Goal: Information Seeking & Learning: Check status

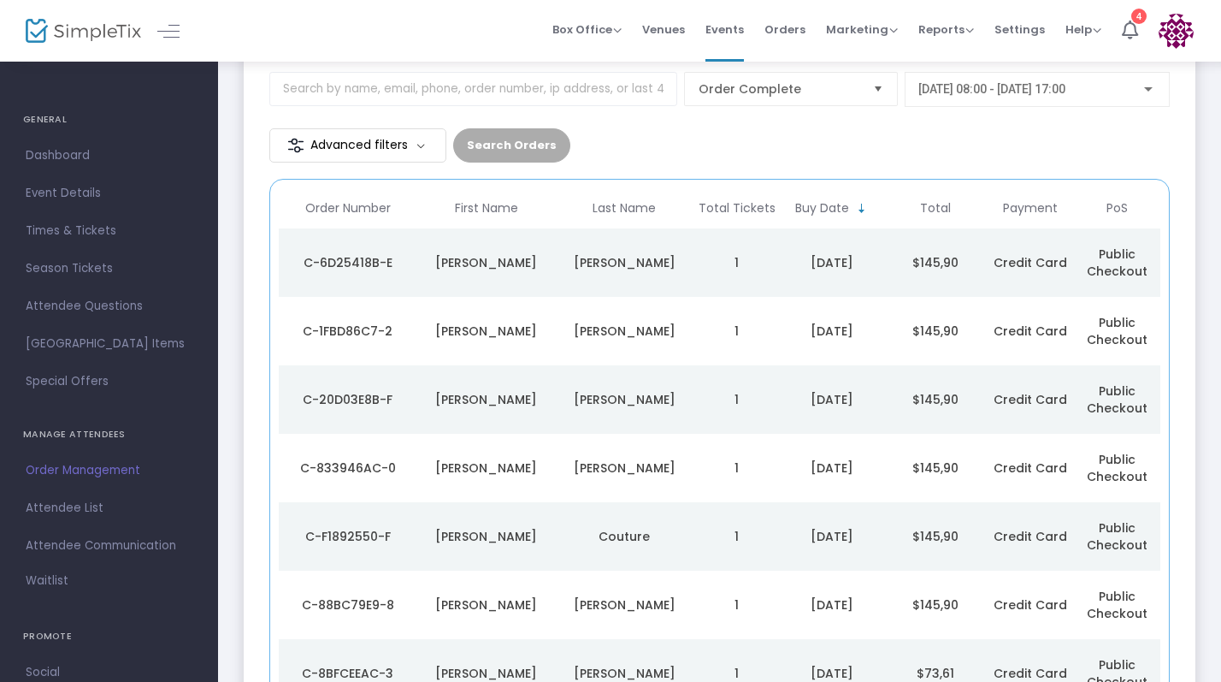
scroll to position [87, 0]
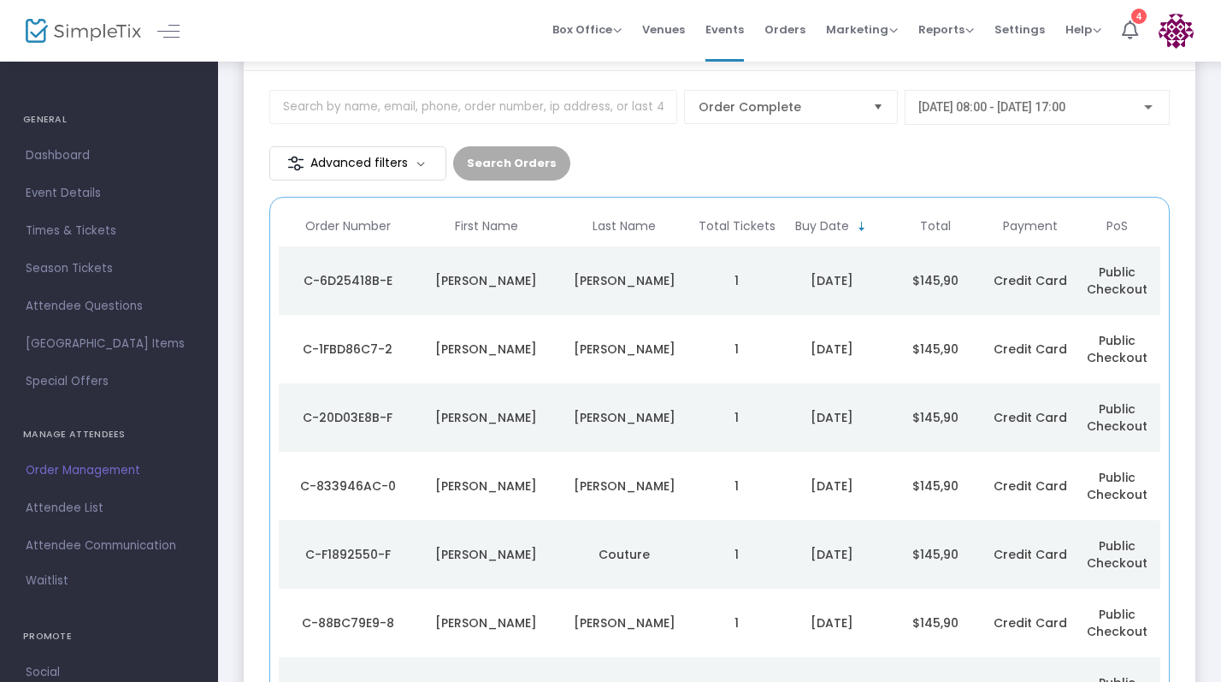
click at [661, 416] on div "[PERSON_NAME]" at bounding box center [624, 417] width 130 height 17
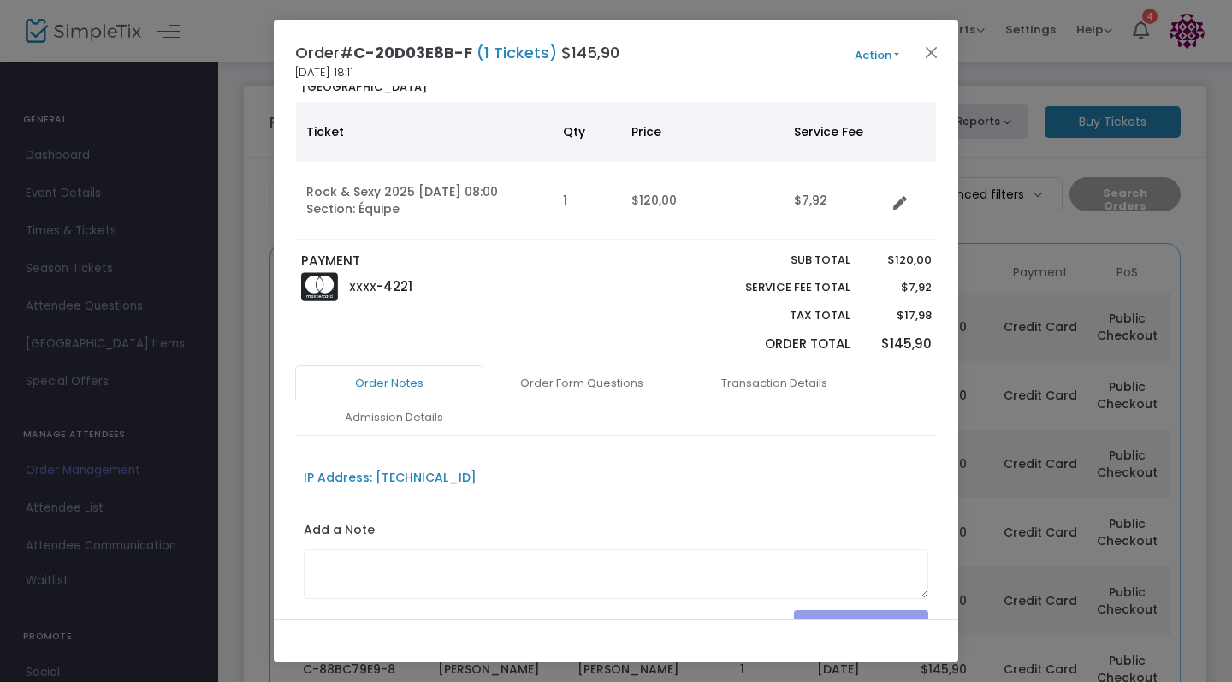
scroll to position [111, 0]
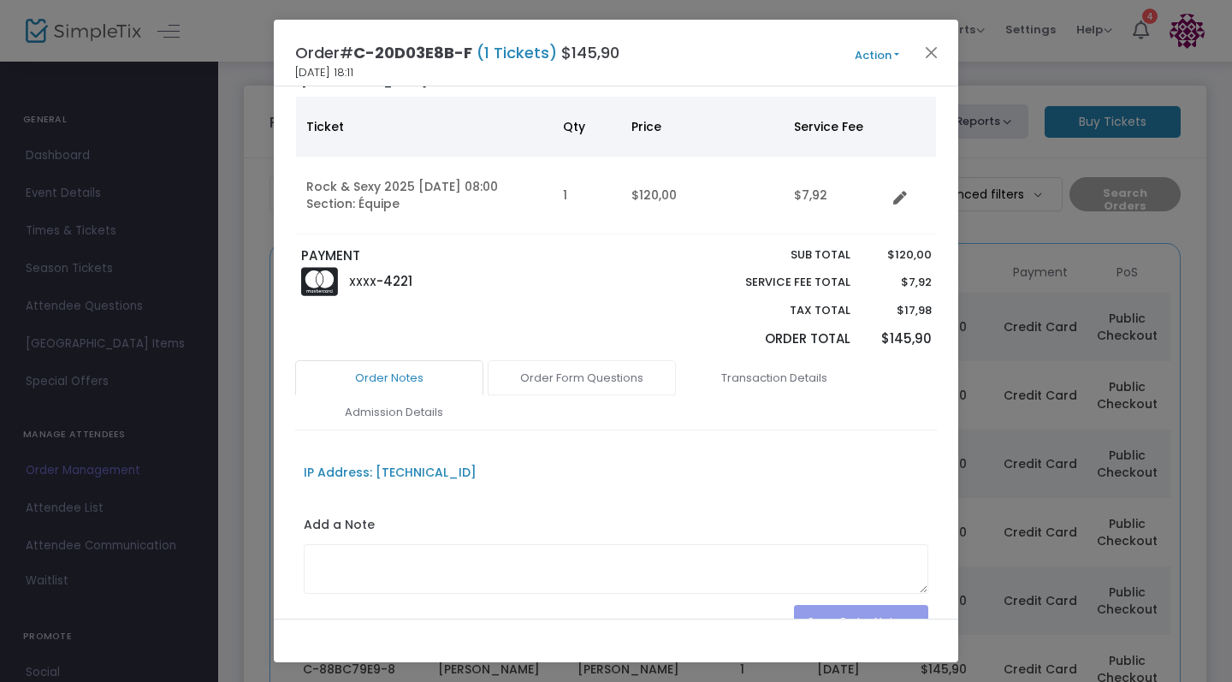
click at [612, 379] on link "Order Form Questions" at bounding box center [582, 378] width 188 height 36
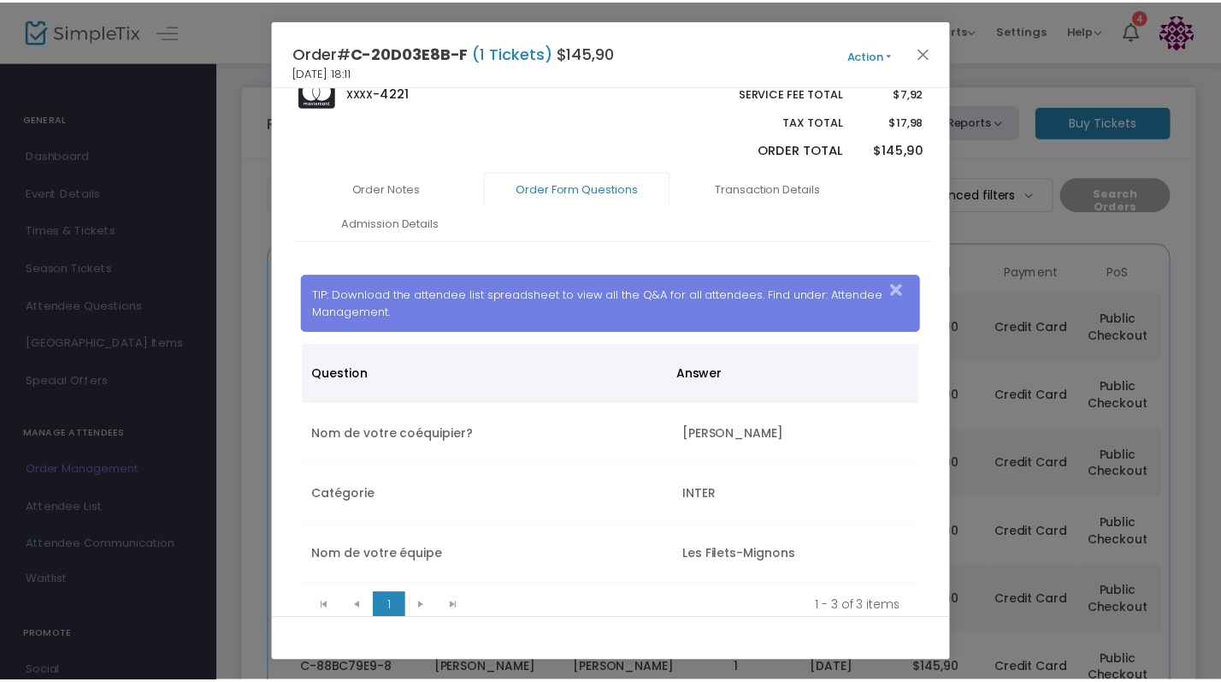
scroll to position [326, 0]
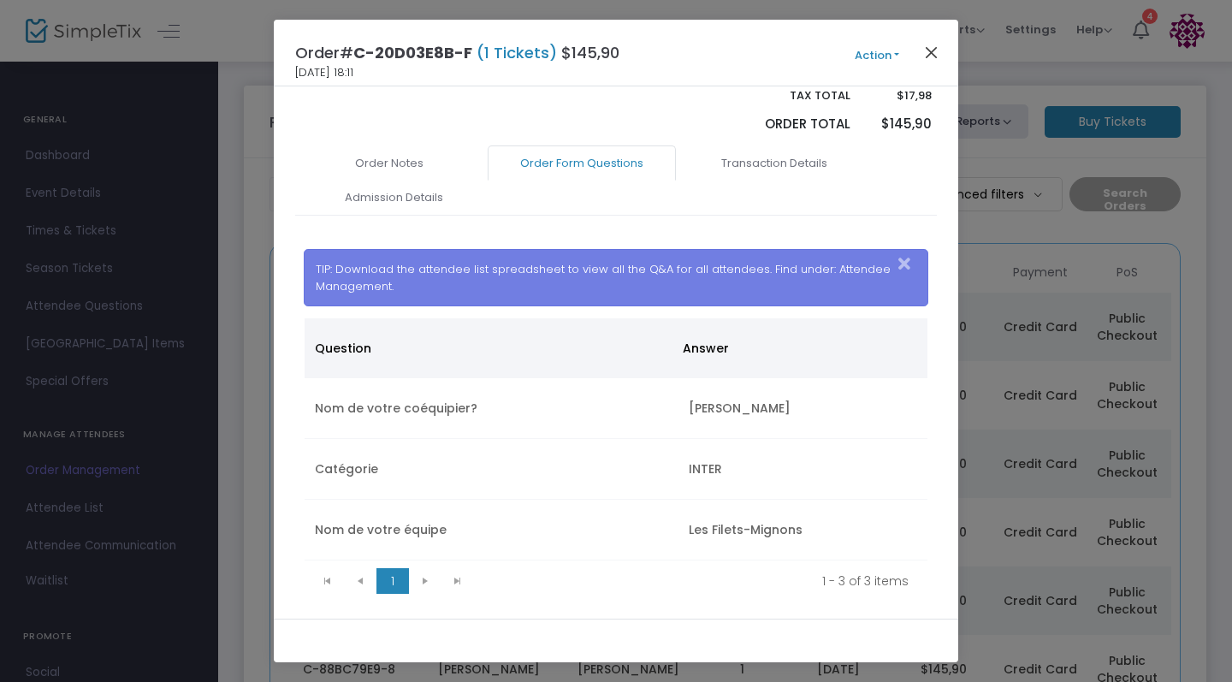
click at [931, 53] on button "Close" at bounding box center [931, 52] width 22 height 22
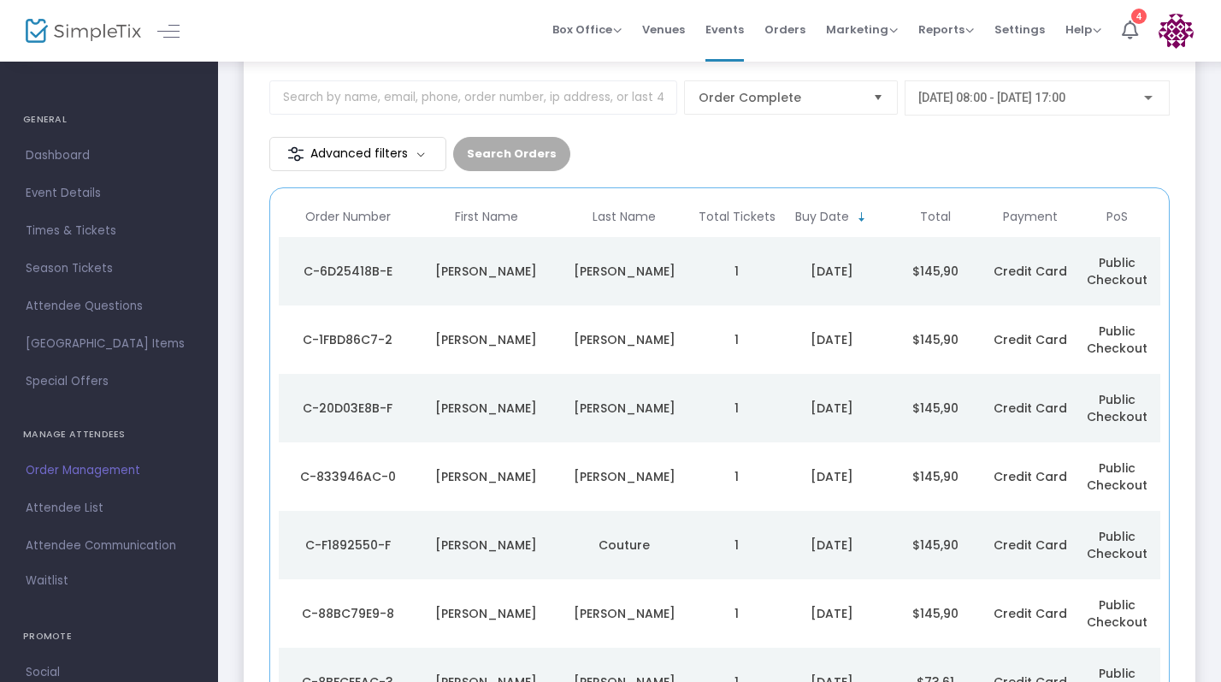
scroll to position [98, 0]
click at [658, 347] on td "[PERSON_NAME]" at bounding box center [624, 338] width 139 height 68
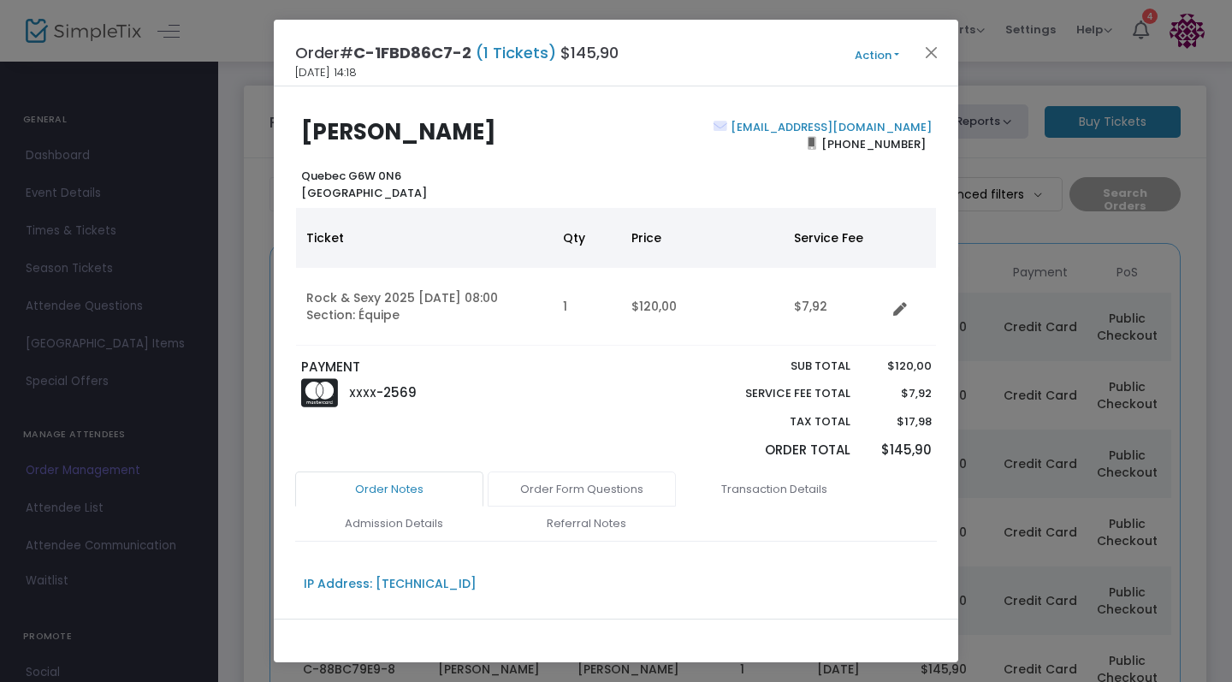
scroll to position [0, 0]
click at [593, 490] on link "Order Form Questions" at bounding box center [582, 489] width 188 height 36
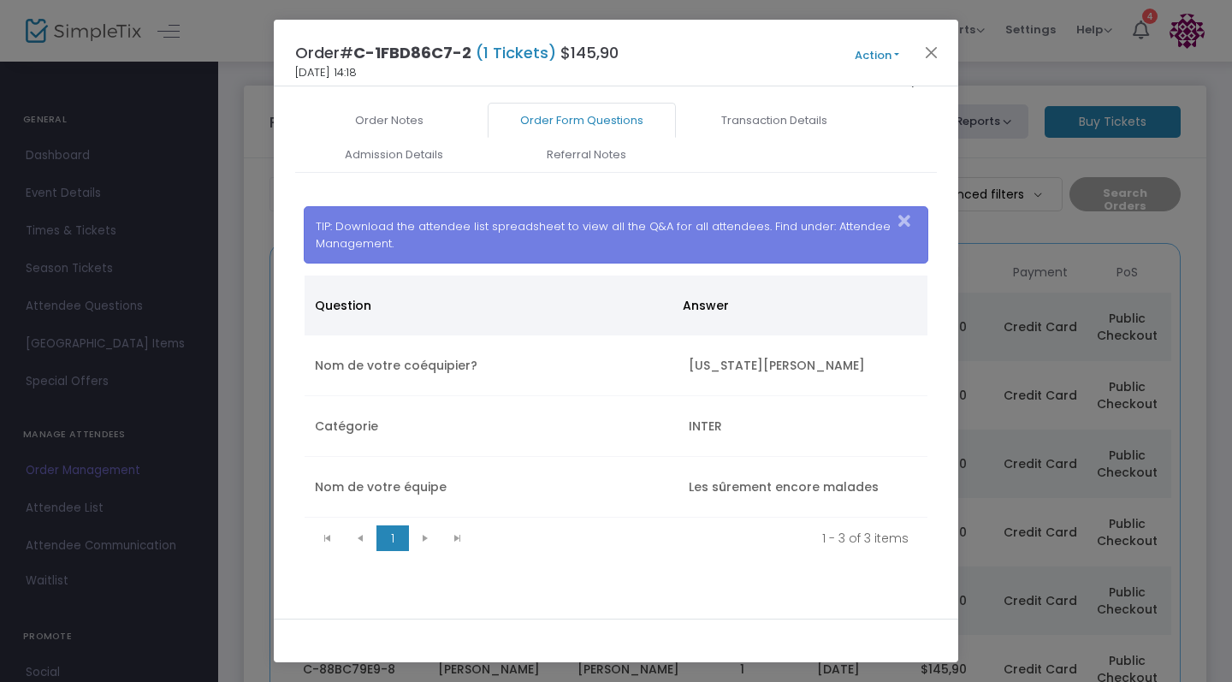
scroll to position [397, 0]
click at [1003, 378] on ngb-modal-window "Order# C-1FBD86C7-2 (1 Tickets) $145,90 23/08/2025 14:18 Action Mark Admitted E…" at bounding box center [616, 341] width 1232 height 682
click at [930, 51] on button "Close" at bounding box center [931, 52] width 22 height 22
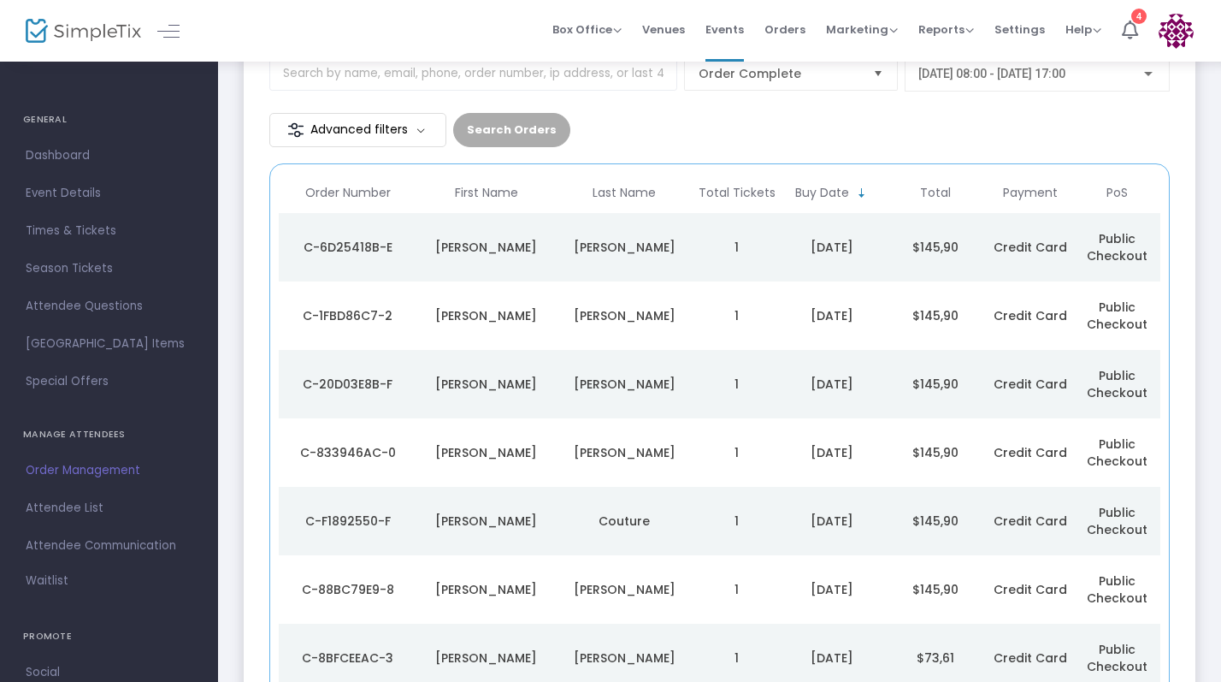
scroll to position [115, 0]
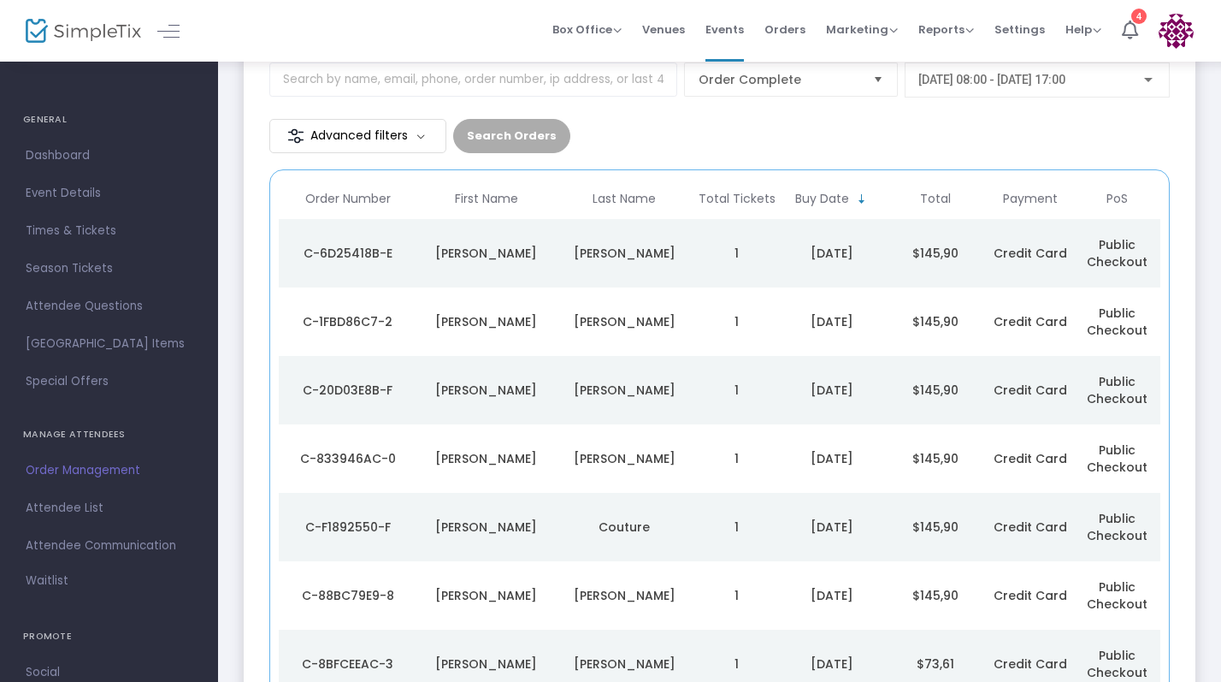
click at [670, 271] on td "[PERSON_NAME]" at bounding box center [624, 253] width 139 height 68
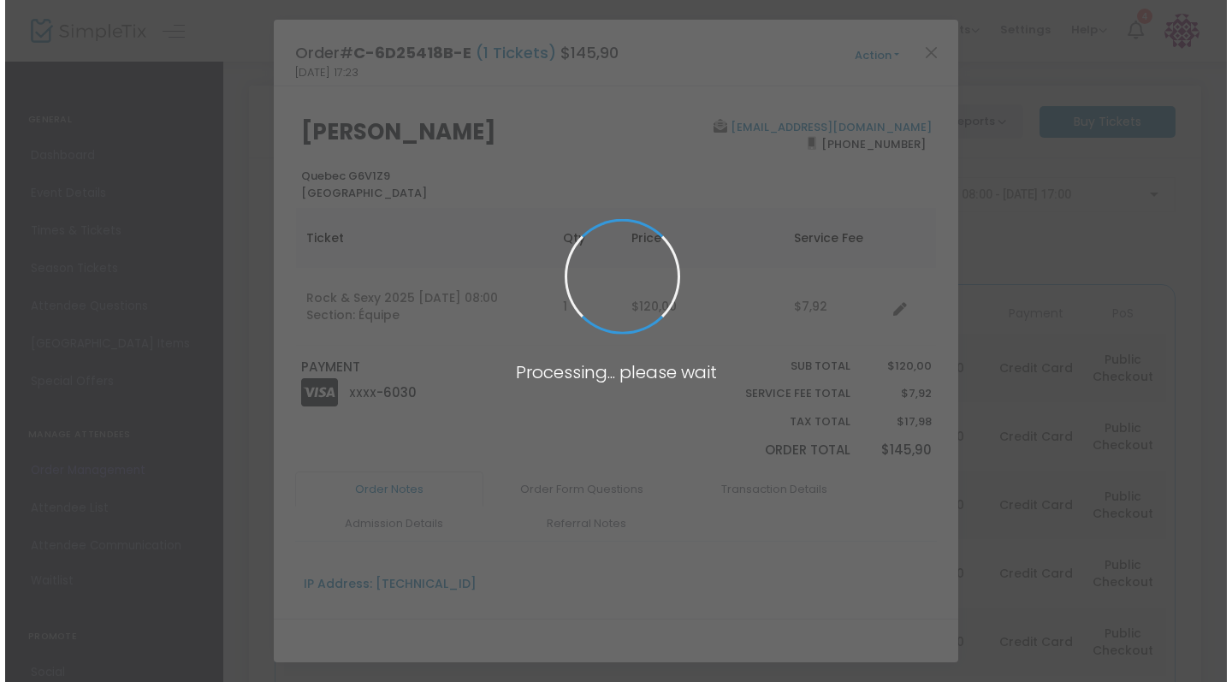
scroll to position [0, 0]
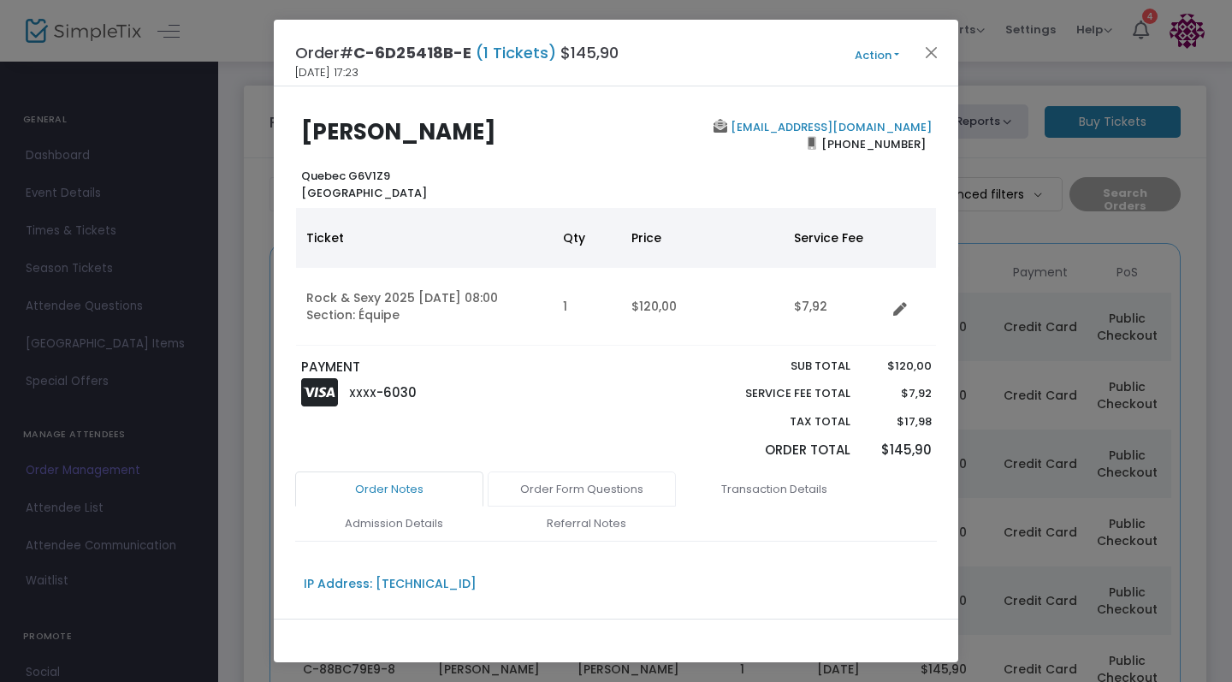
click at [605, 487] on link "Order Form Questions" at bounding box center [582, 489] width 188 height 36
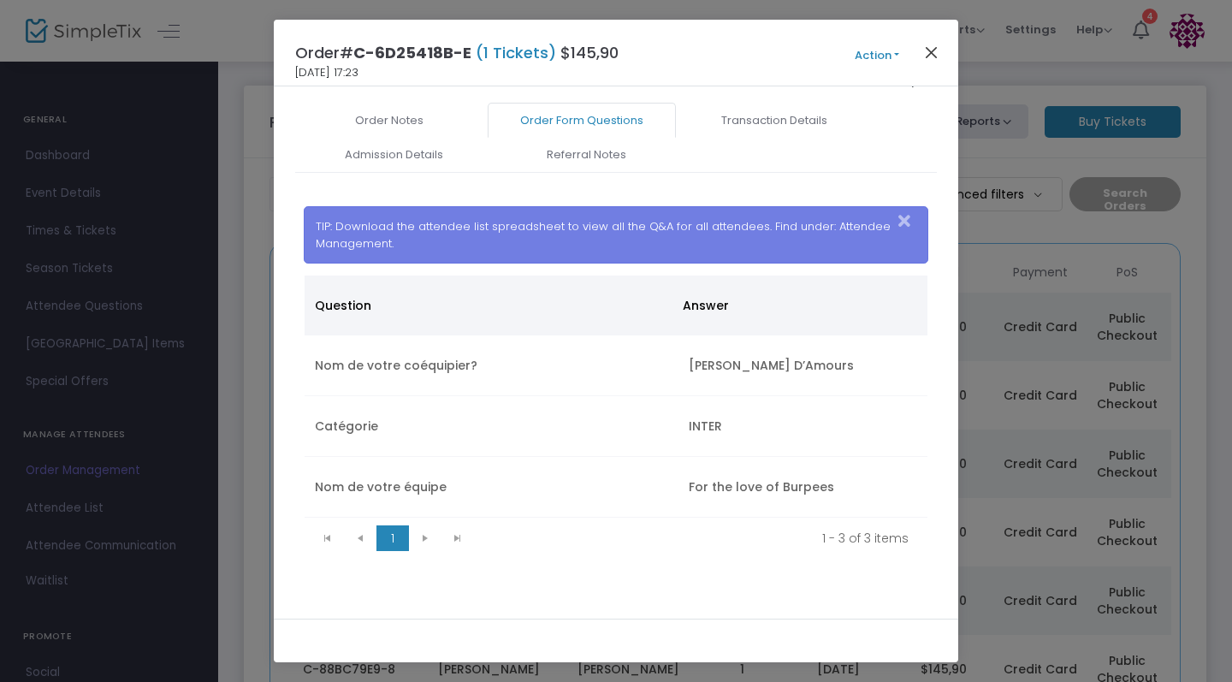
click at [928, 55] on button "Close" at bounding box center [931, 52] width 22 height 22
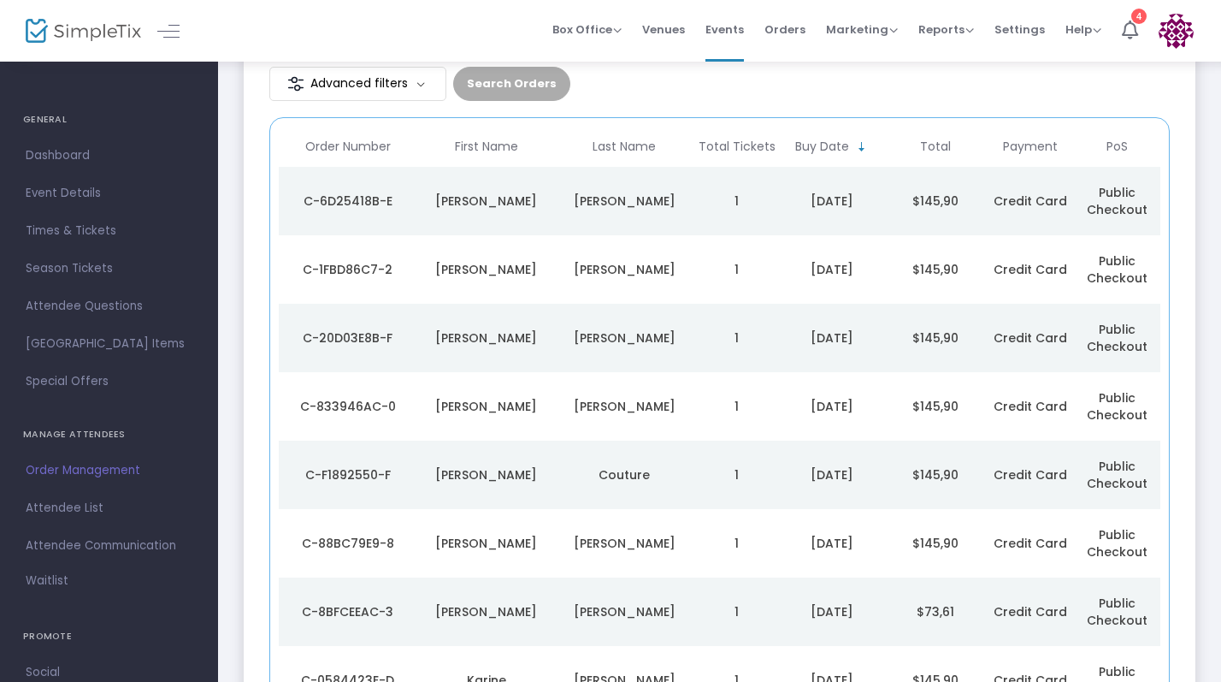
scroll to position [198, 0]
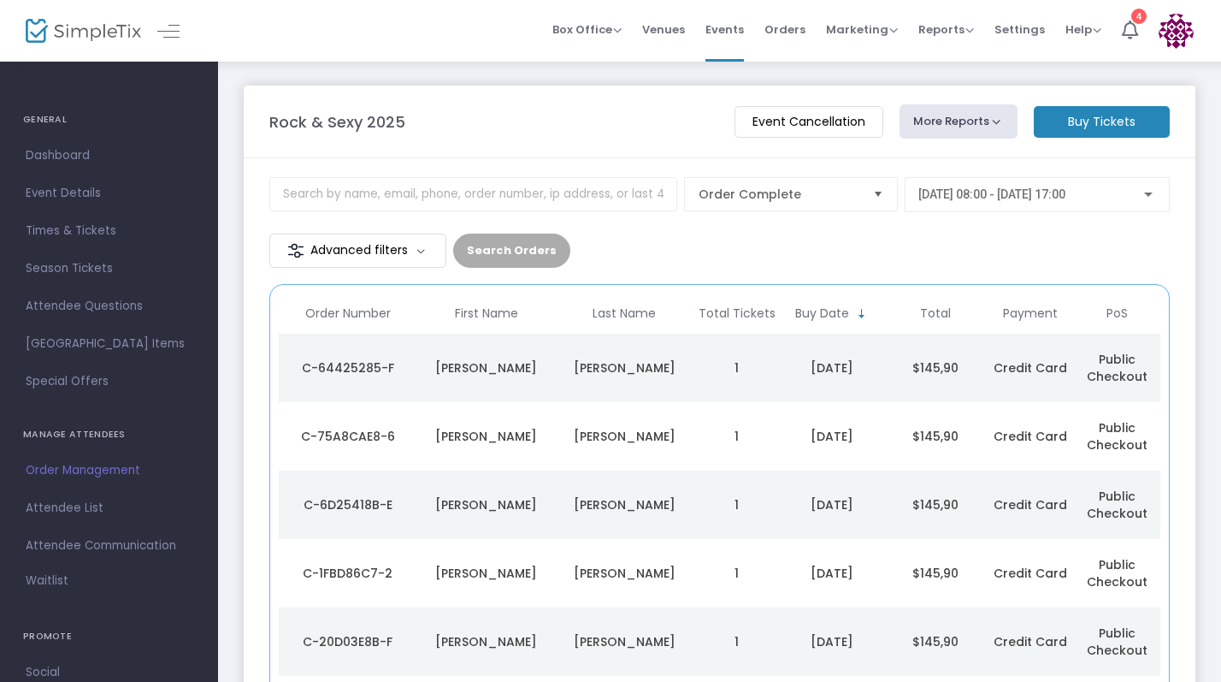
click at [722, 434] on td "1" at bounding box center [737, 436] width 86 height 68
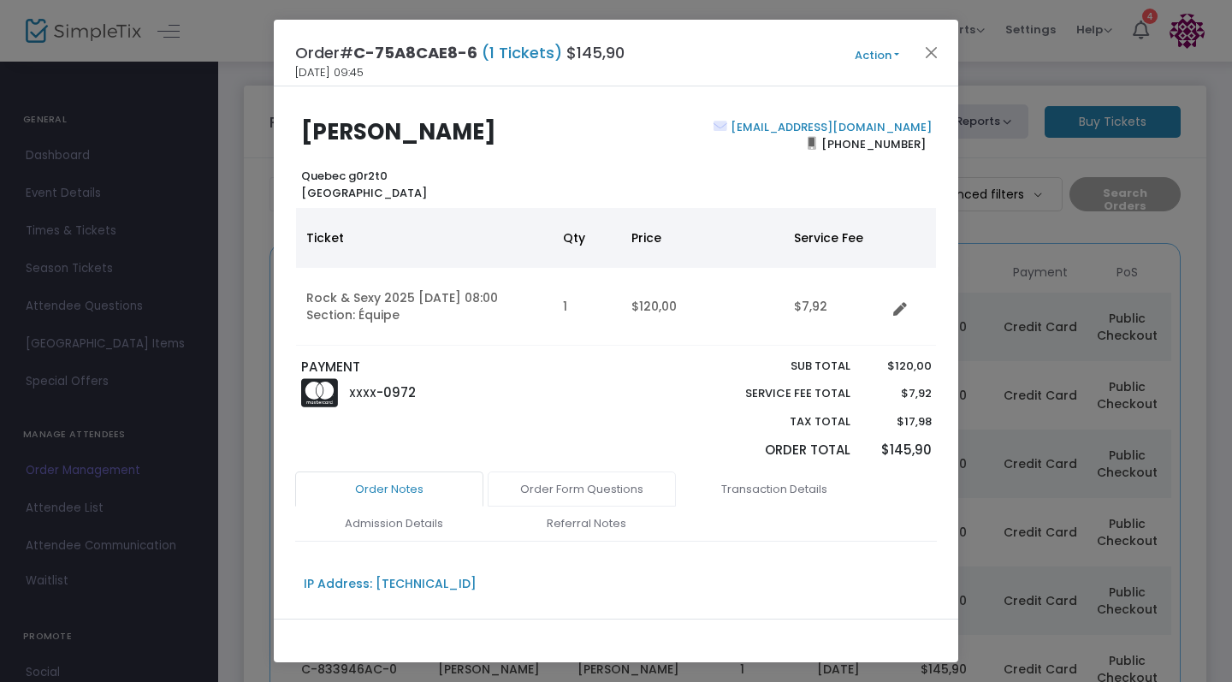
click at [615, 478] on link "Order Form Questions" at bounding box center [582, 489] width 188 height 36
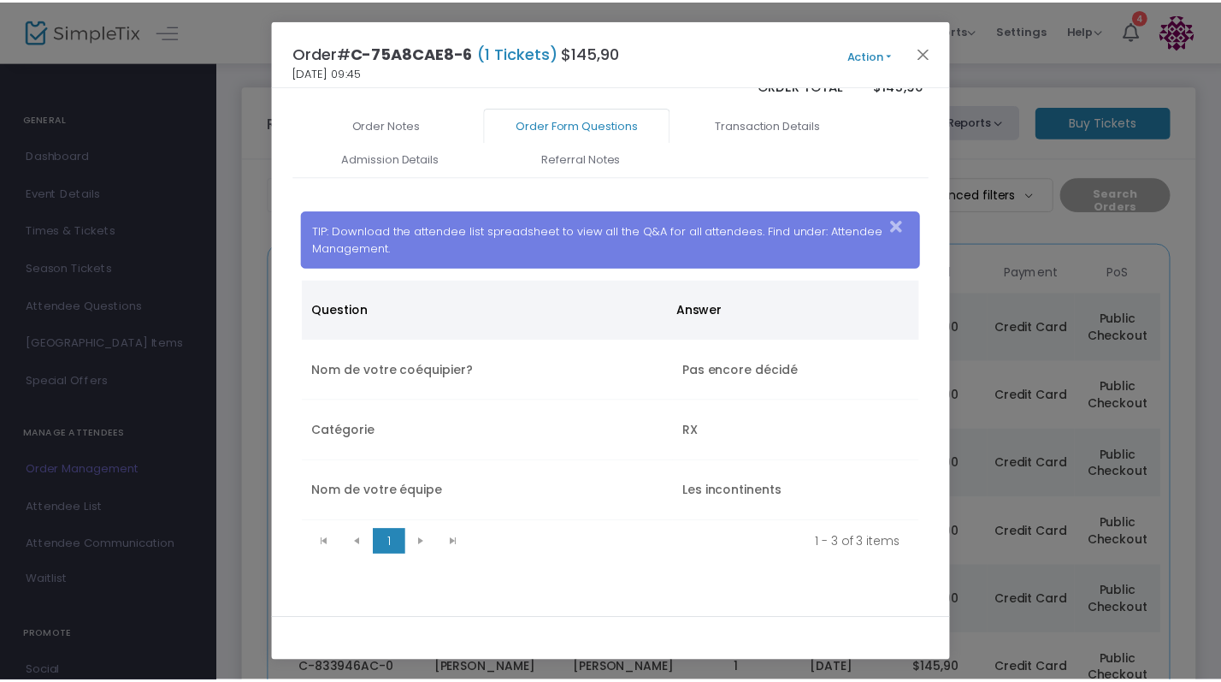
scroll to position [363, 0]
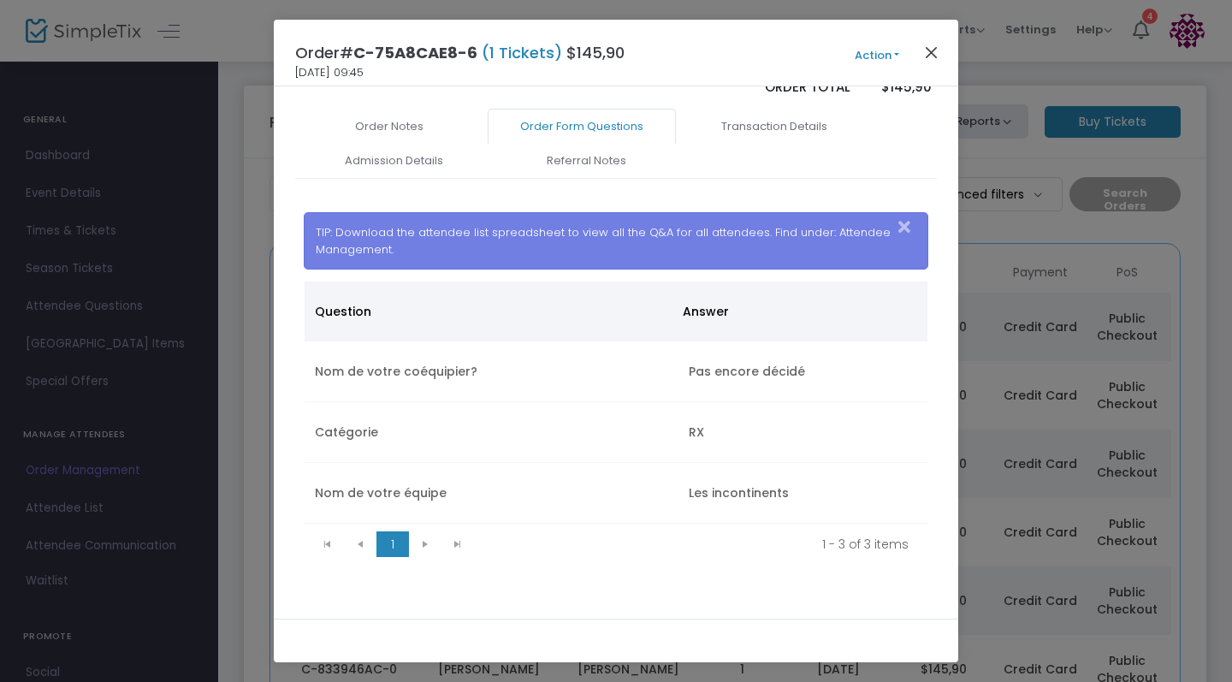
click at [932, 50] on button "Close" at bounding box center [931, 52] width 22 height 22
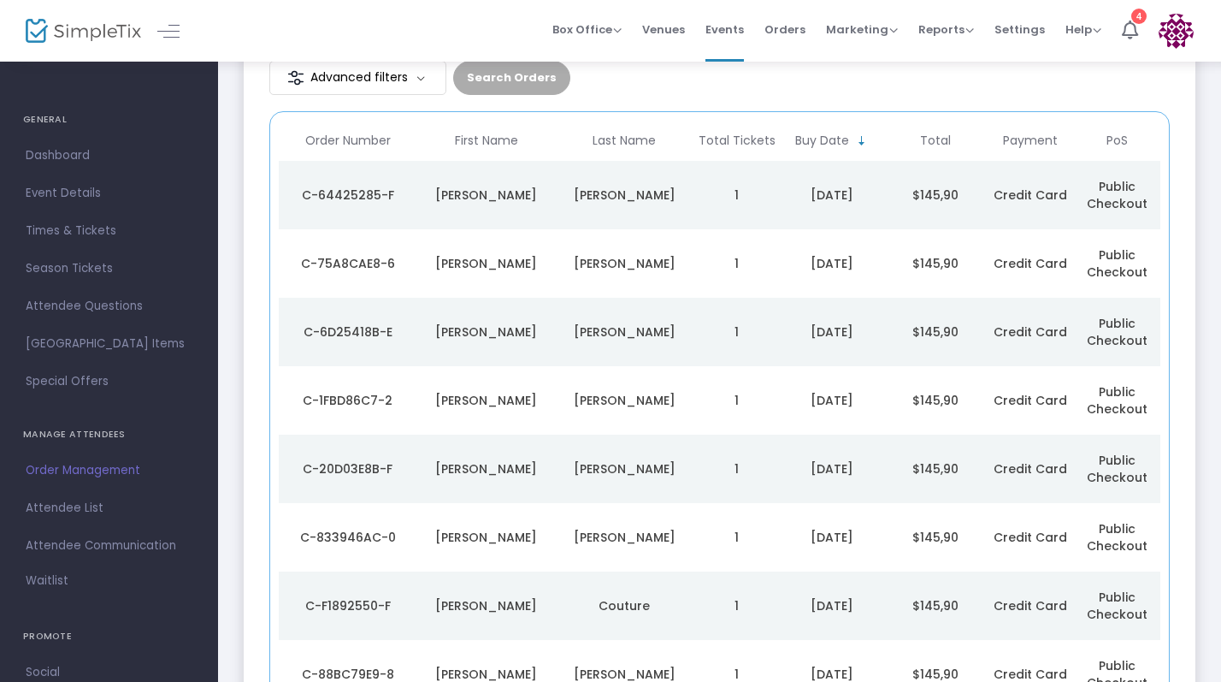
scroll to position [198, 0]
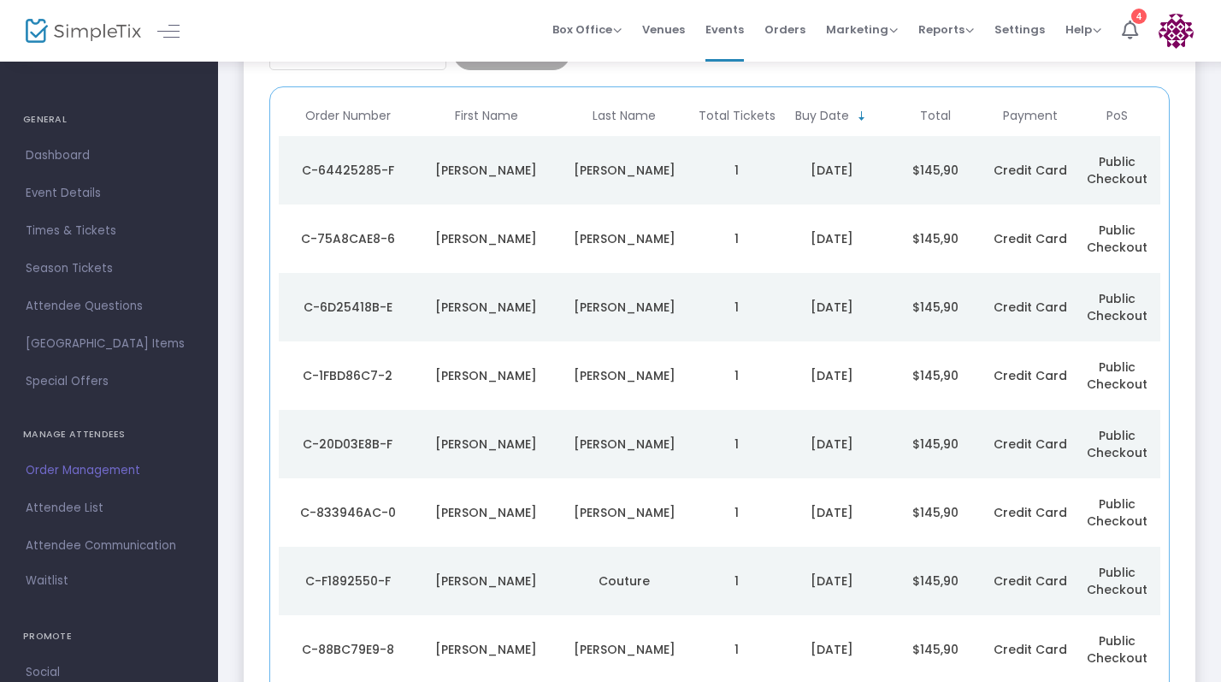
click at [615, 187] on td "[PERSON_NAME]" at bounding box center [624, 170] width 139 height 68
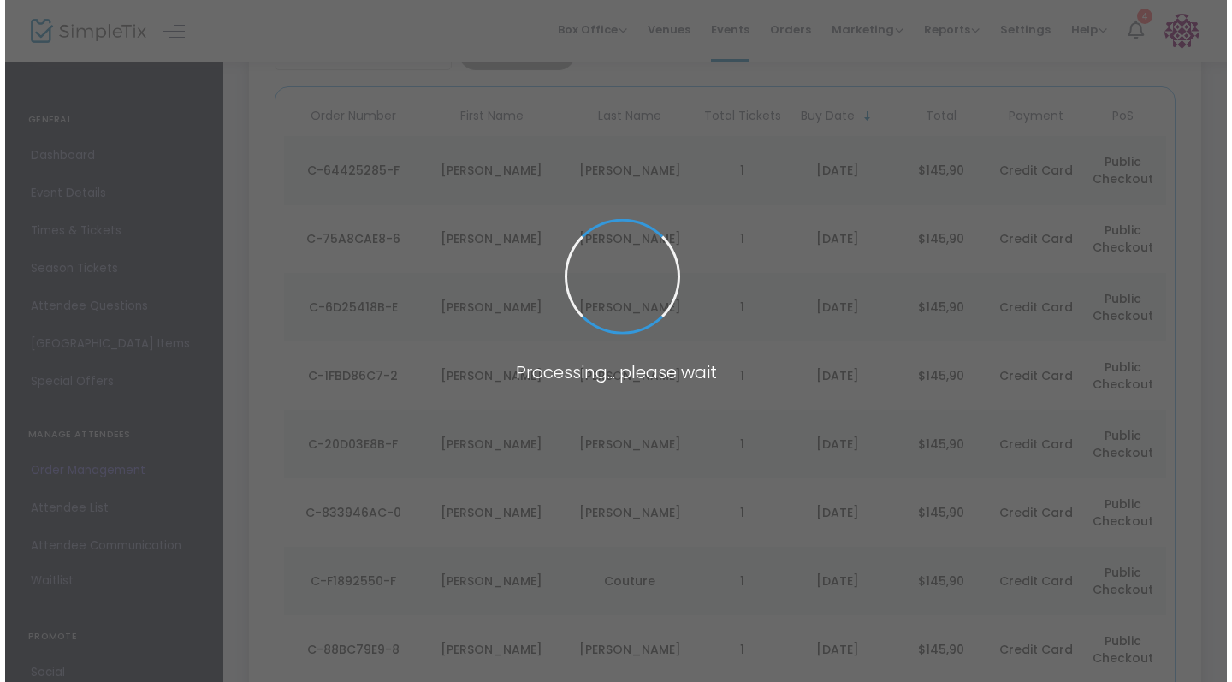
scroll to position [0, 0]
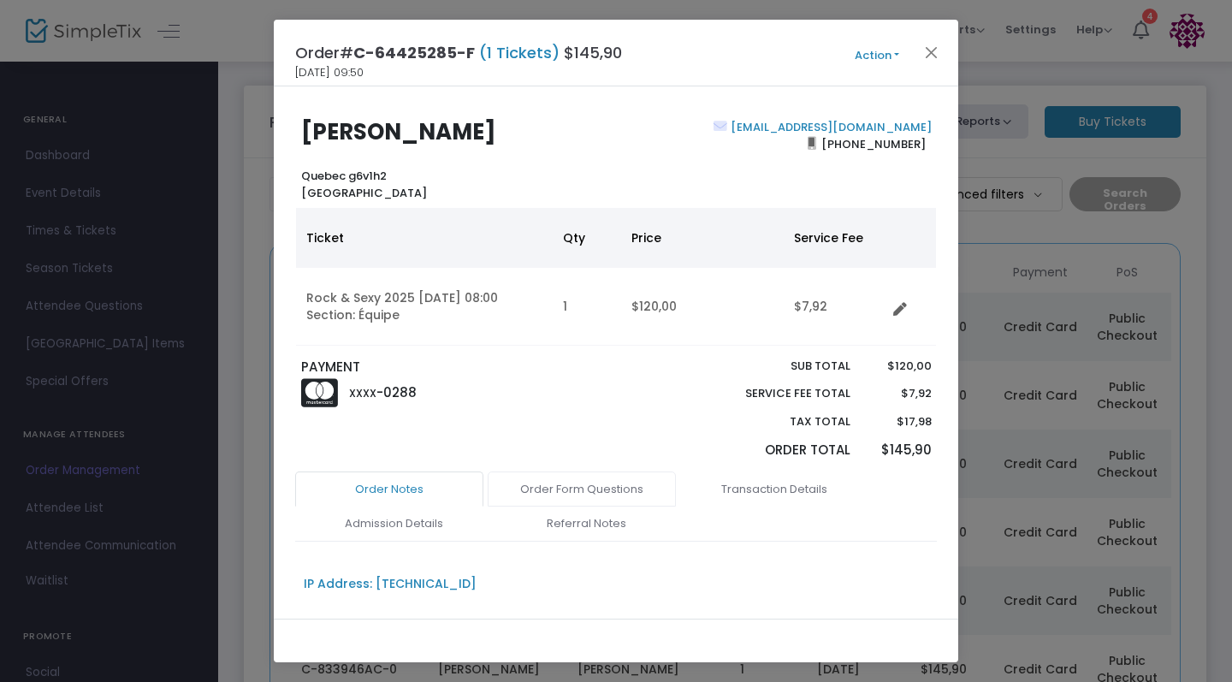
click at [593, 482] on link "Order Form Questions" at bounding box center [582, 489] width 188 height 36
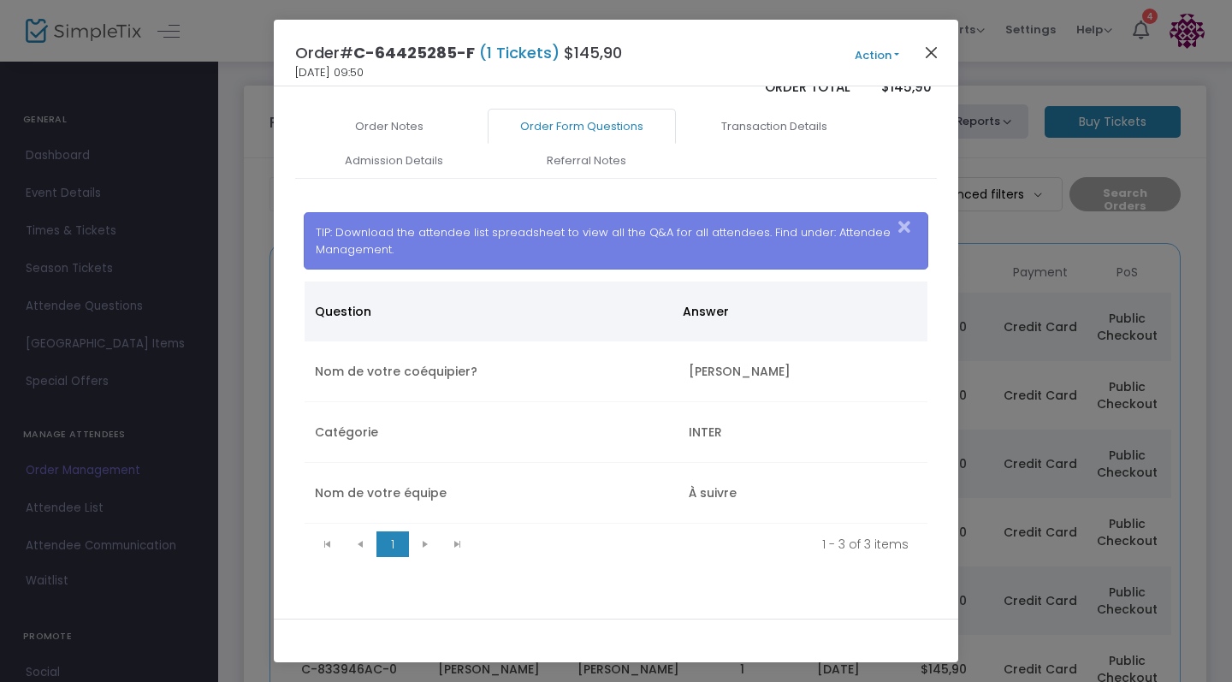
click at [930, 54] on button "Close" at bounding box center [931, 52] width 22 height 22
